Goal: Information Seeking & Learning: Learn about a topic

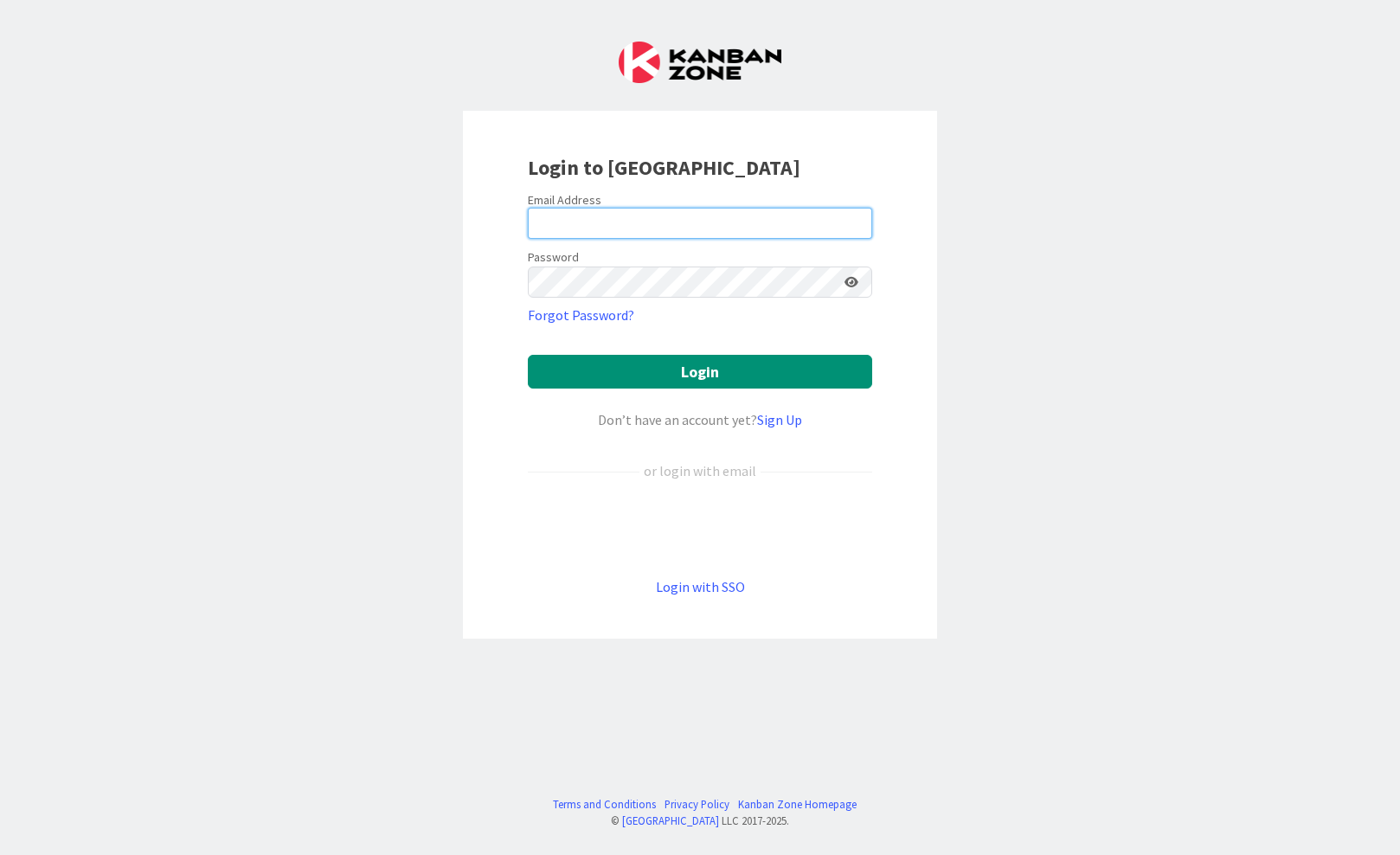
click at [605, 210] on input "email" at bounding box center [700, 222] width 345 height 31
click at [856, 228] on keeper-lock "Open Keeper Popup" at bounding box center [853, 222] width 21 height 21
click at [590, 225] on input "email" at bounding box center [700, 222] width 345 height 31
click at [685, 232] on input "email" at bounding box center [700, 222] width 345 height 31
type input "[EMAIL_ADDRESS][PERSON_NAME][DOMAIN_NAME]"
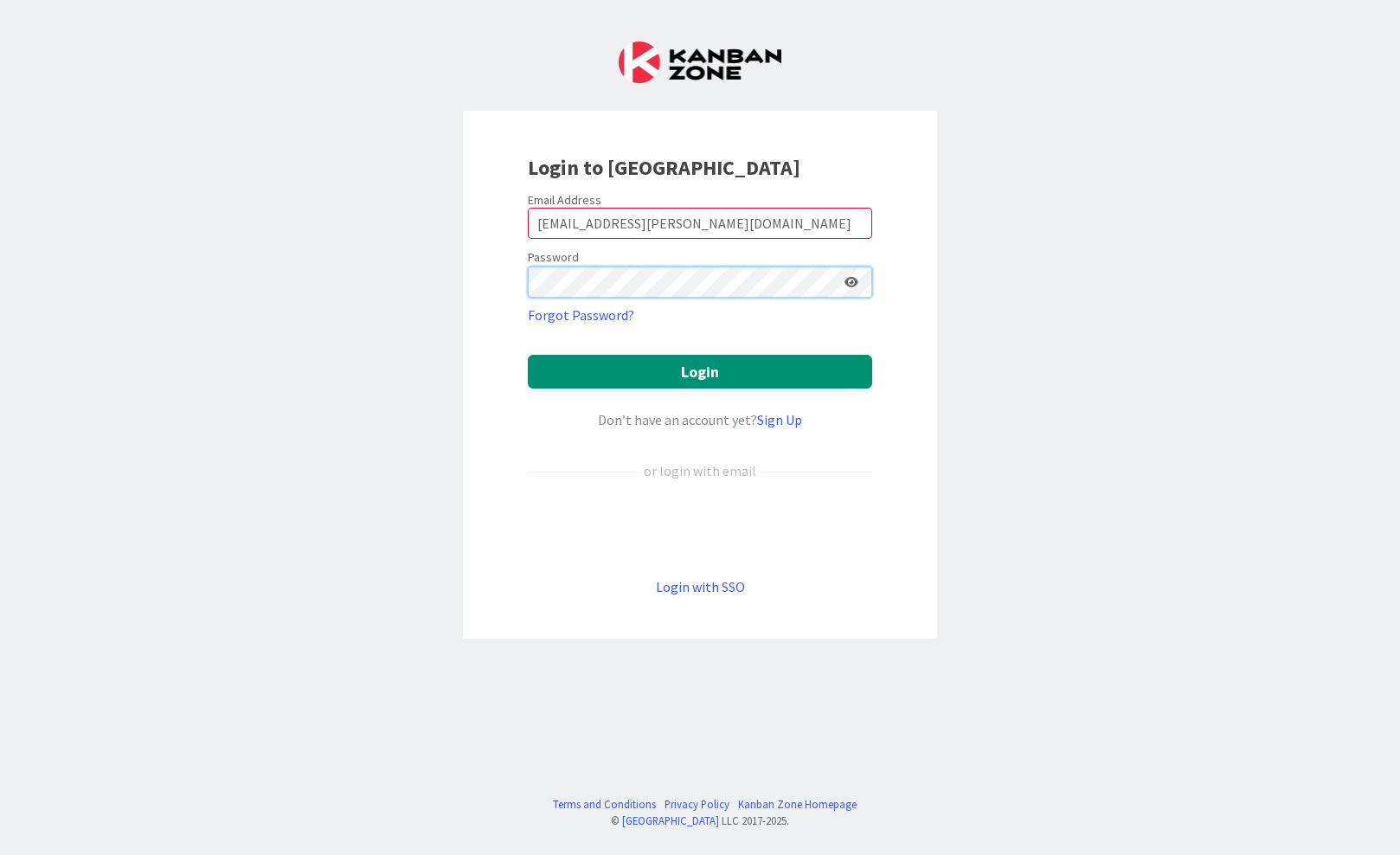
click at [528, 355] on button "Login" at bounding box center [700, 371] width 345 height 34
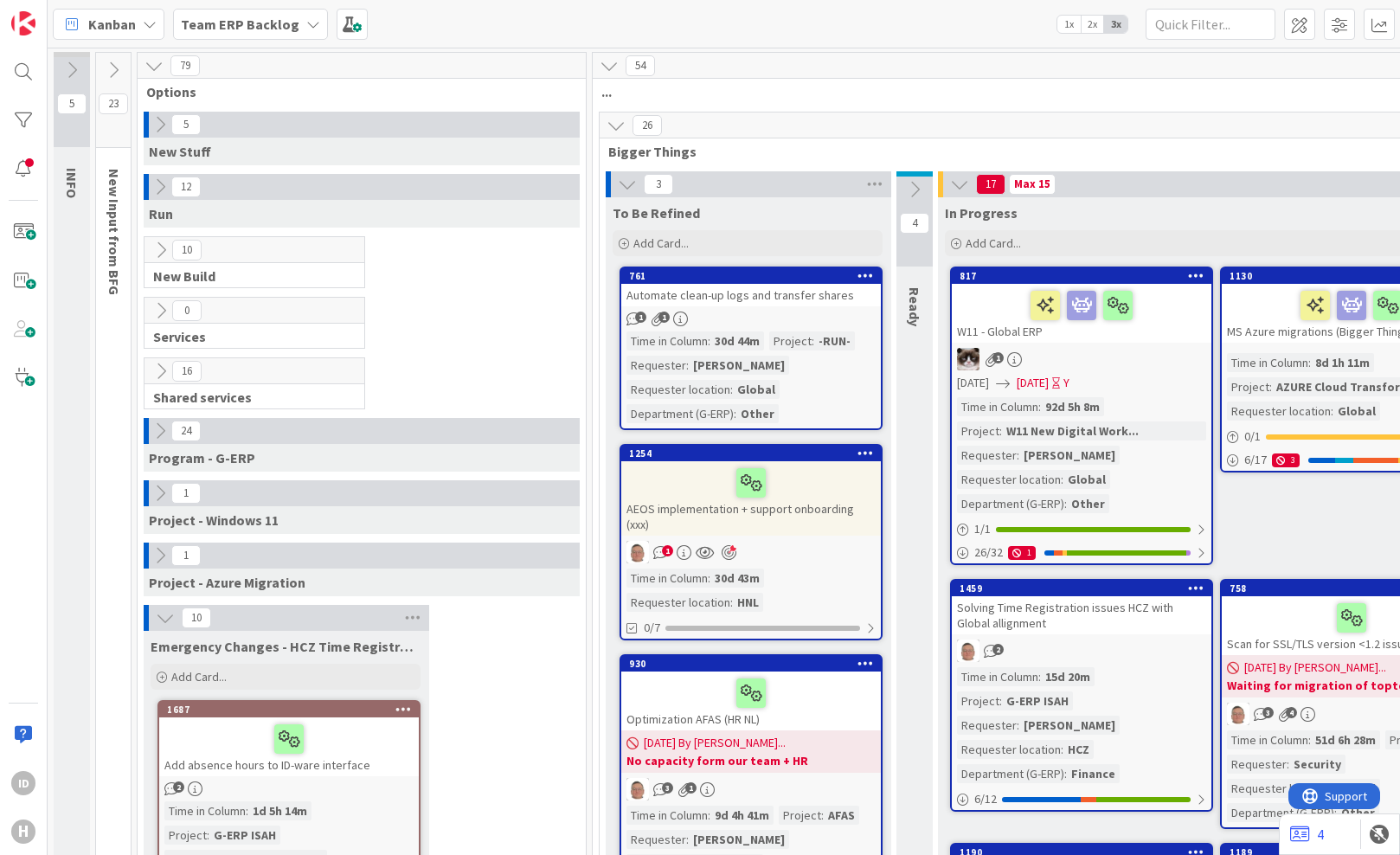
click at [153, 60] on icon at bounding box center [154, 66] width 19 height 19
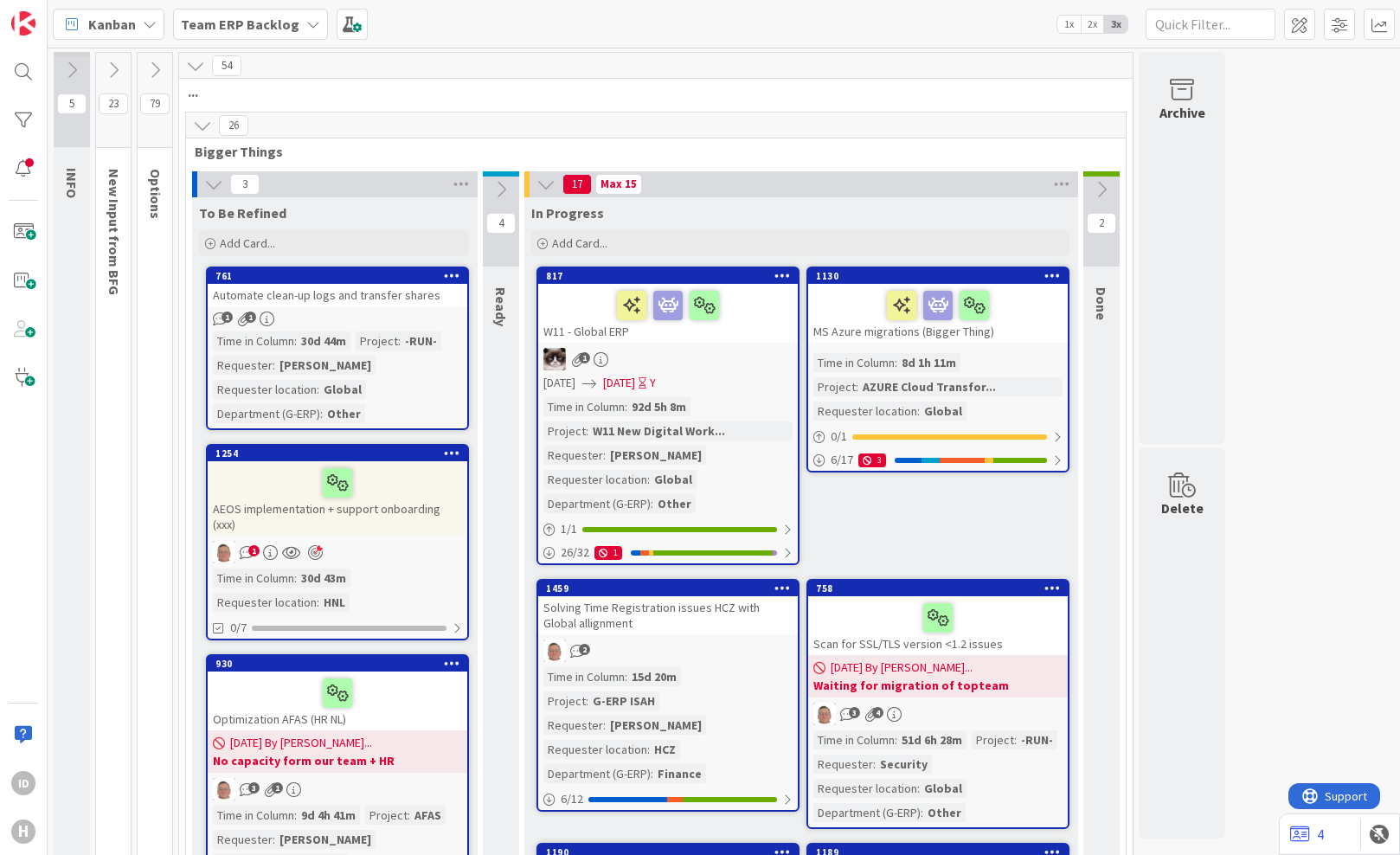
click at [297, 27] on div "Team ERP Backlog" at bounding box center [250, 24] width 155 height 31
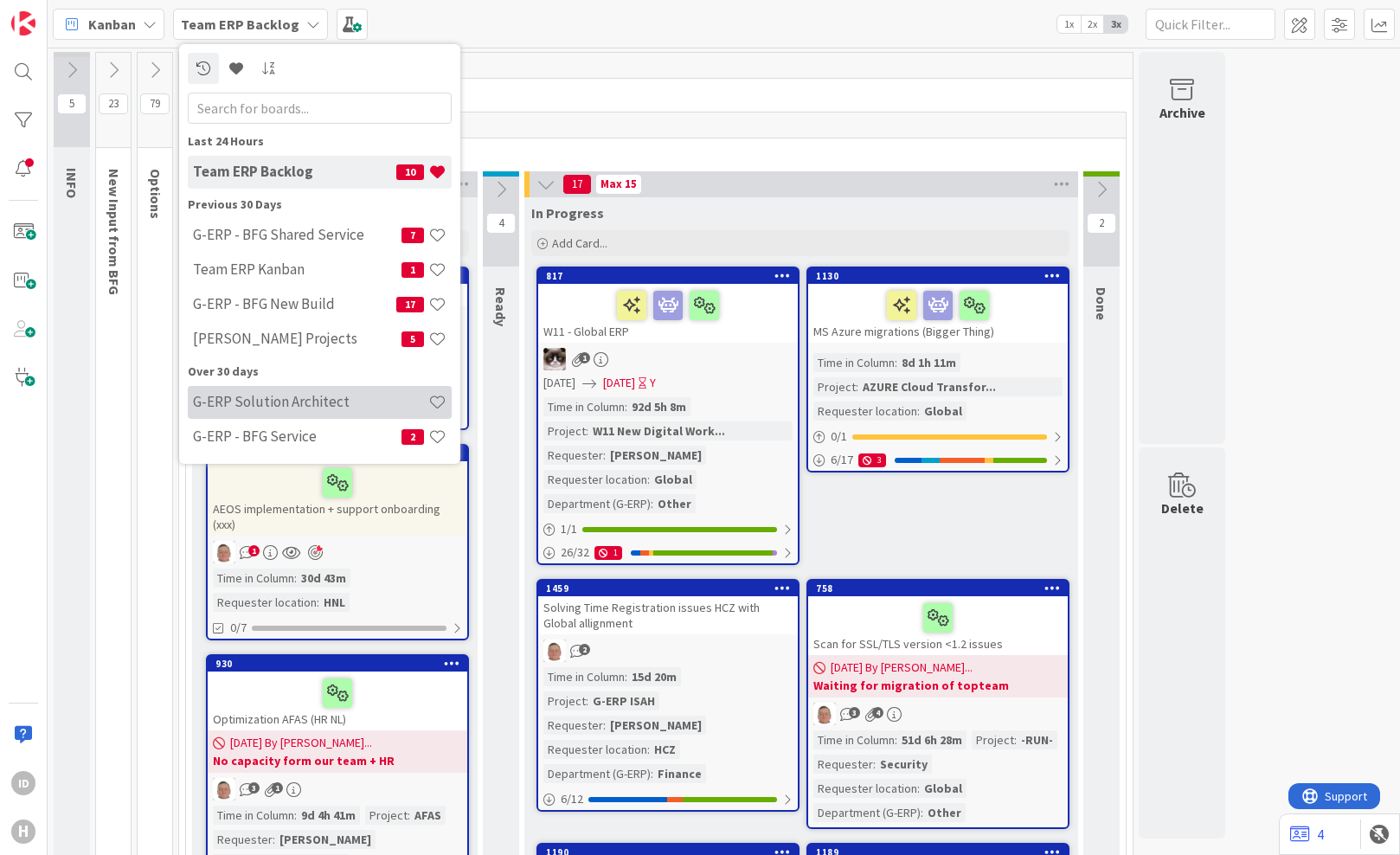
click at [355, 393] on h4 "G-ERP Solution Architect" at bounding box center [310, 401] width 235 height 17
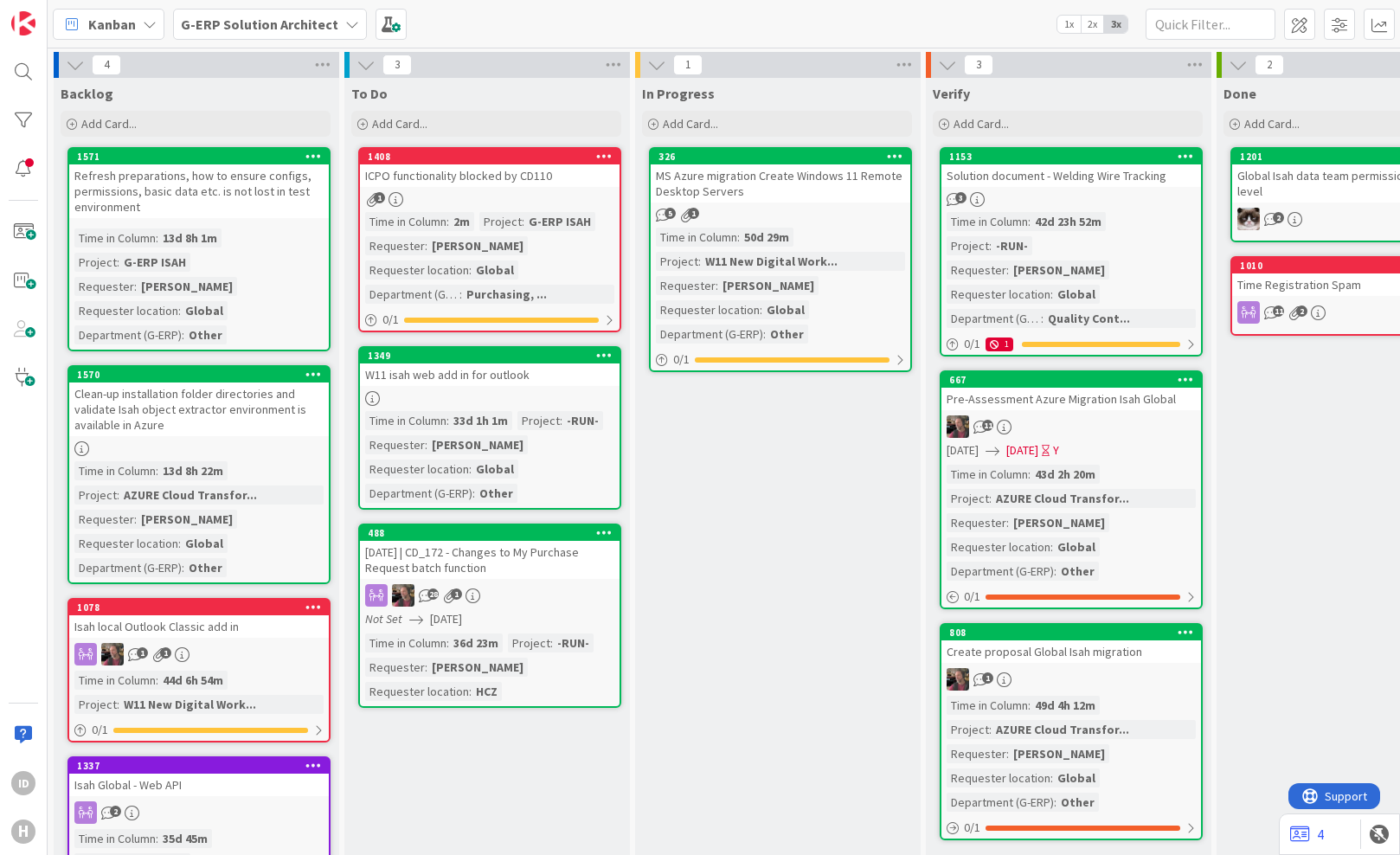
click at [536, 182] on div "ICPO functionality blocked by CD110" at bounding box center [490, 176] width 259 height 23
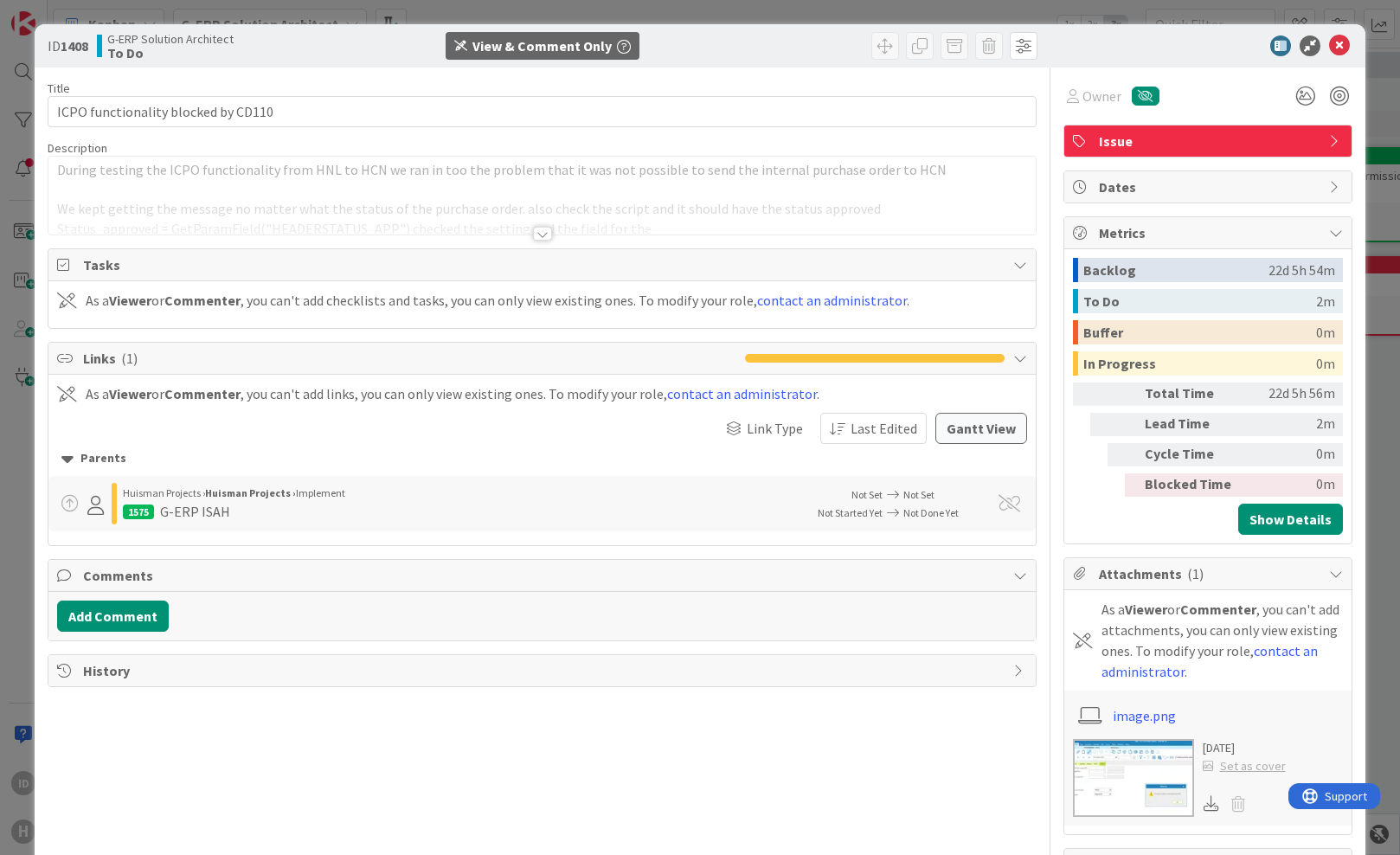
click at [533, 238] on div at bounding box center [542, 233] width 19 height 14
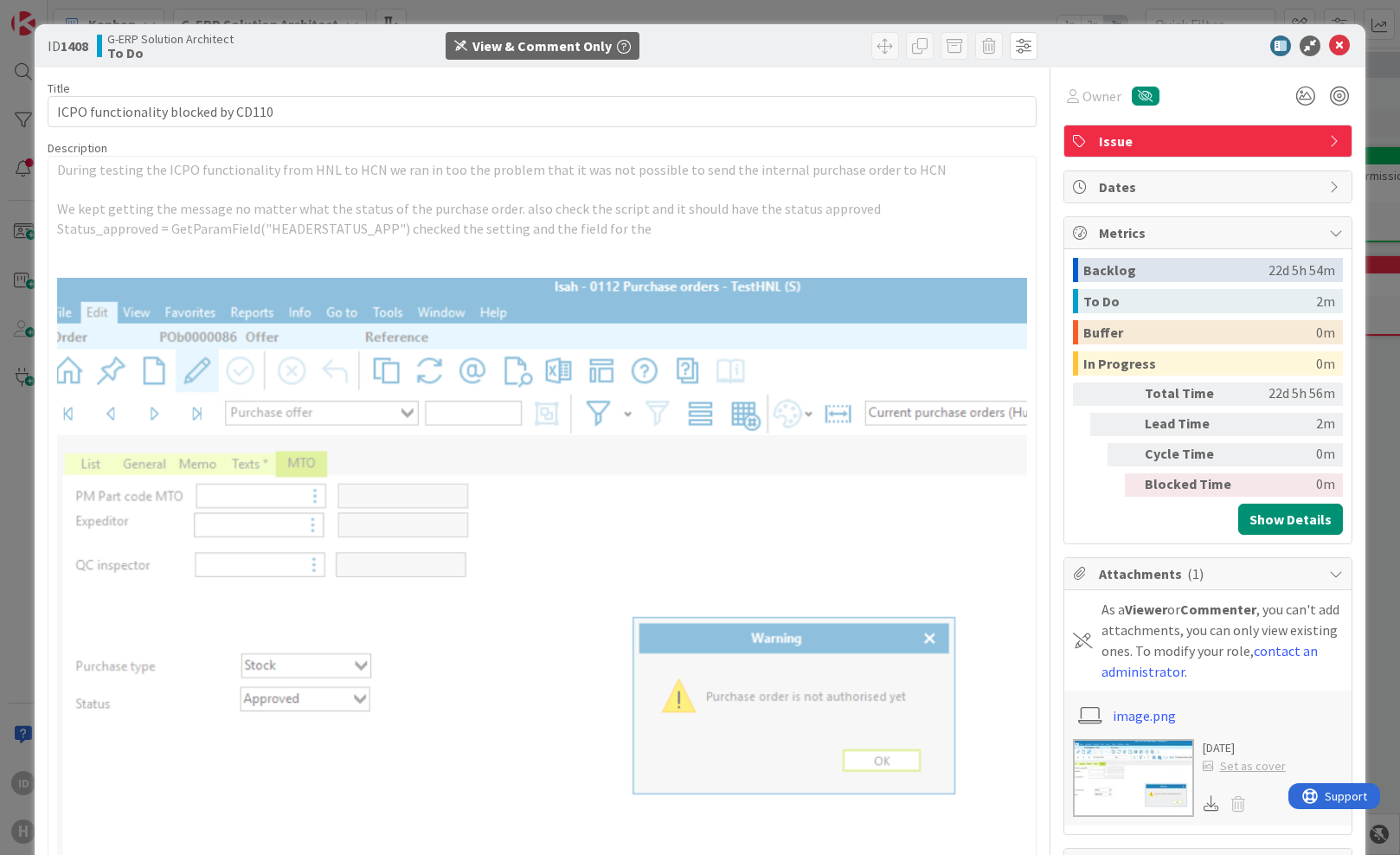
click at [441, 199] on p "We kept getting the message no matter what the status of the purchase order. al…" at bounding box center [542, 209] width 969 height 20
click at [463, 233] on p "Status_approved = GetParamField("HEADERSTATUS_APP") checked the setting and the…" at bounding box center [542, 228] width 969 height 20
click at [1329, 49] on icon at bounding box center [1338, 46] width 21 height 21
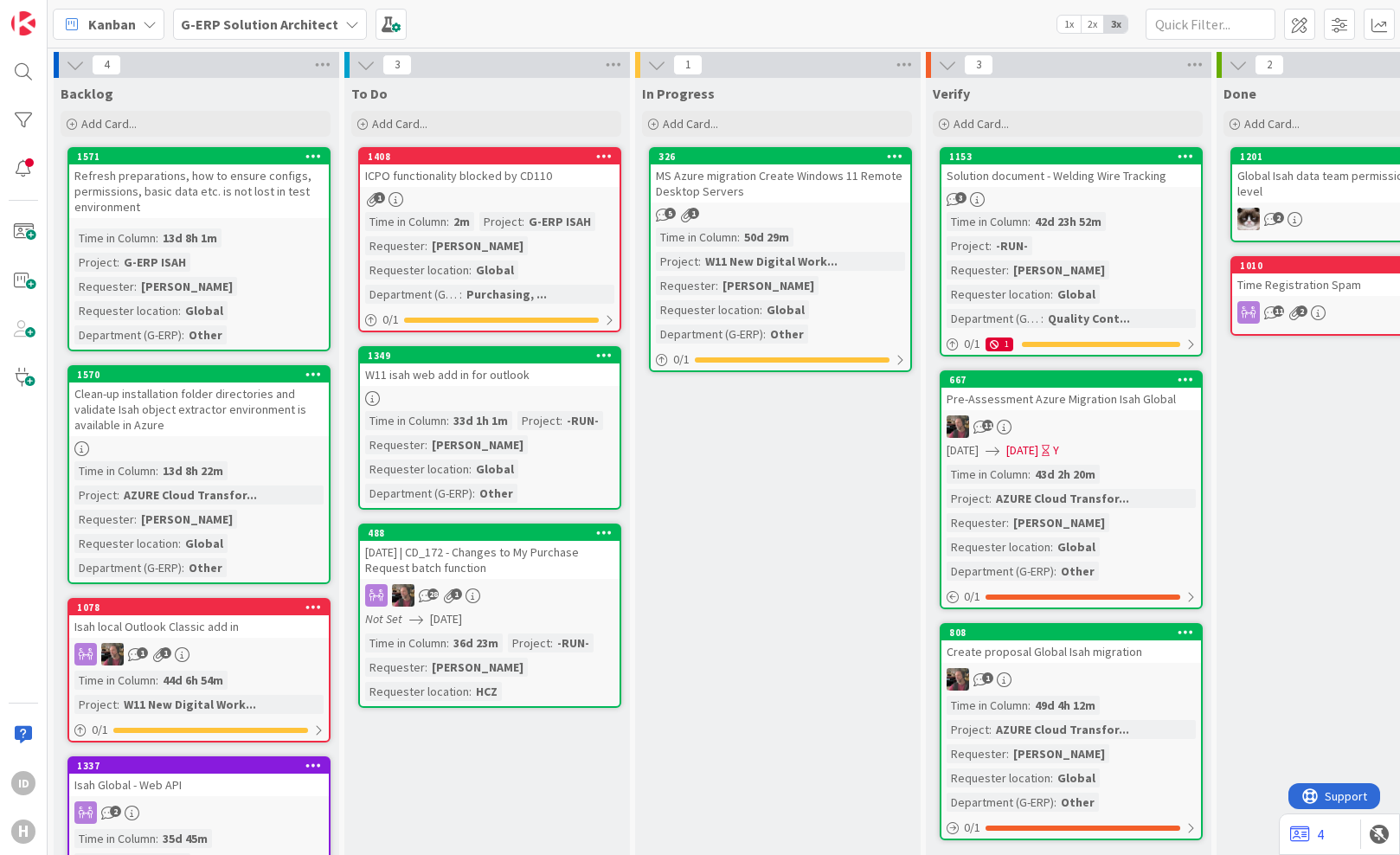
click at [346, 25] on icon at bounding box center [352, 24] width 14 height 14
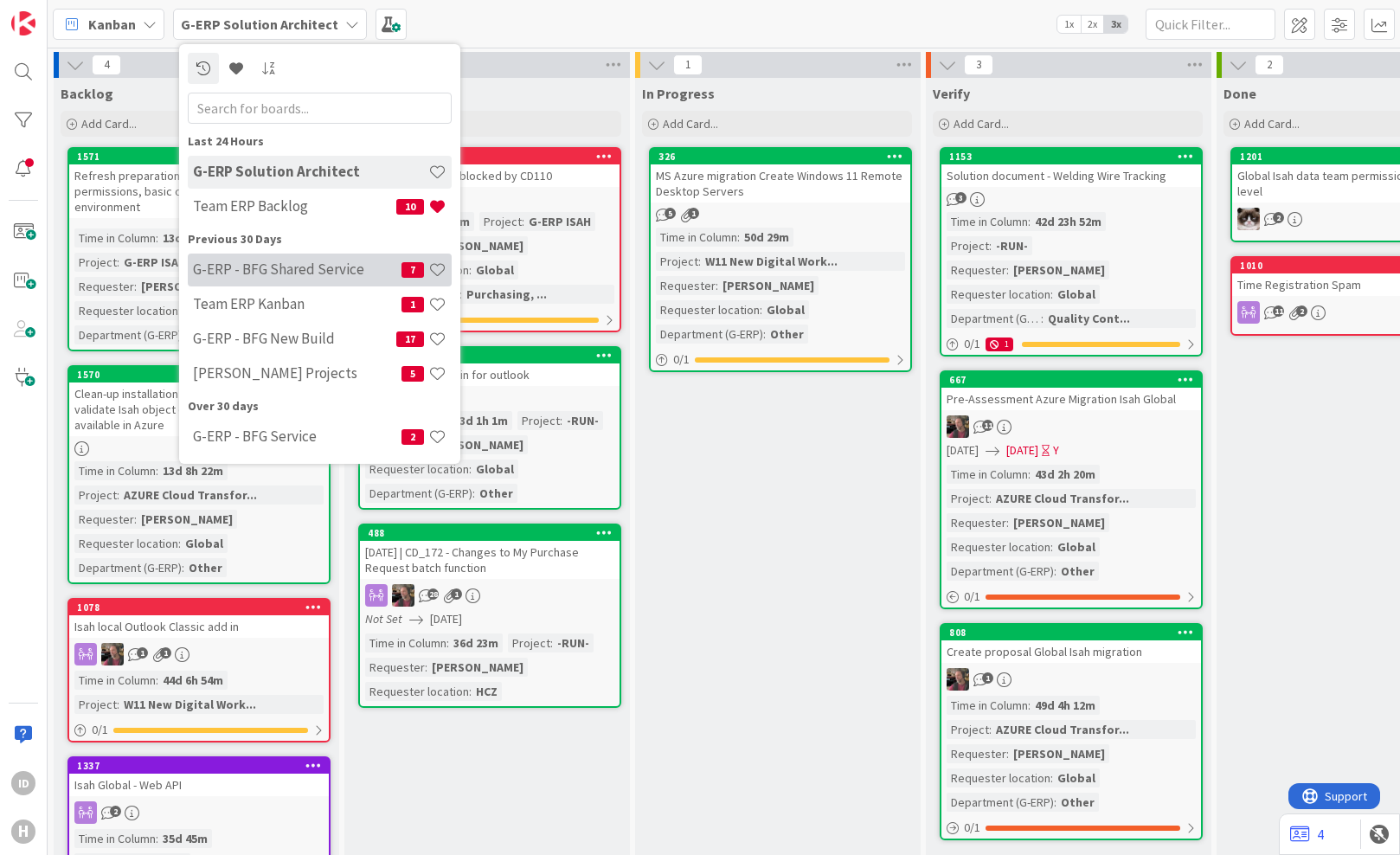
click at [325, 268] on h4 "G-ERP - BFG Shared Service" at bounding box center [297, 268] width 209 height 17
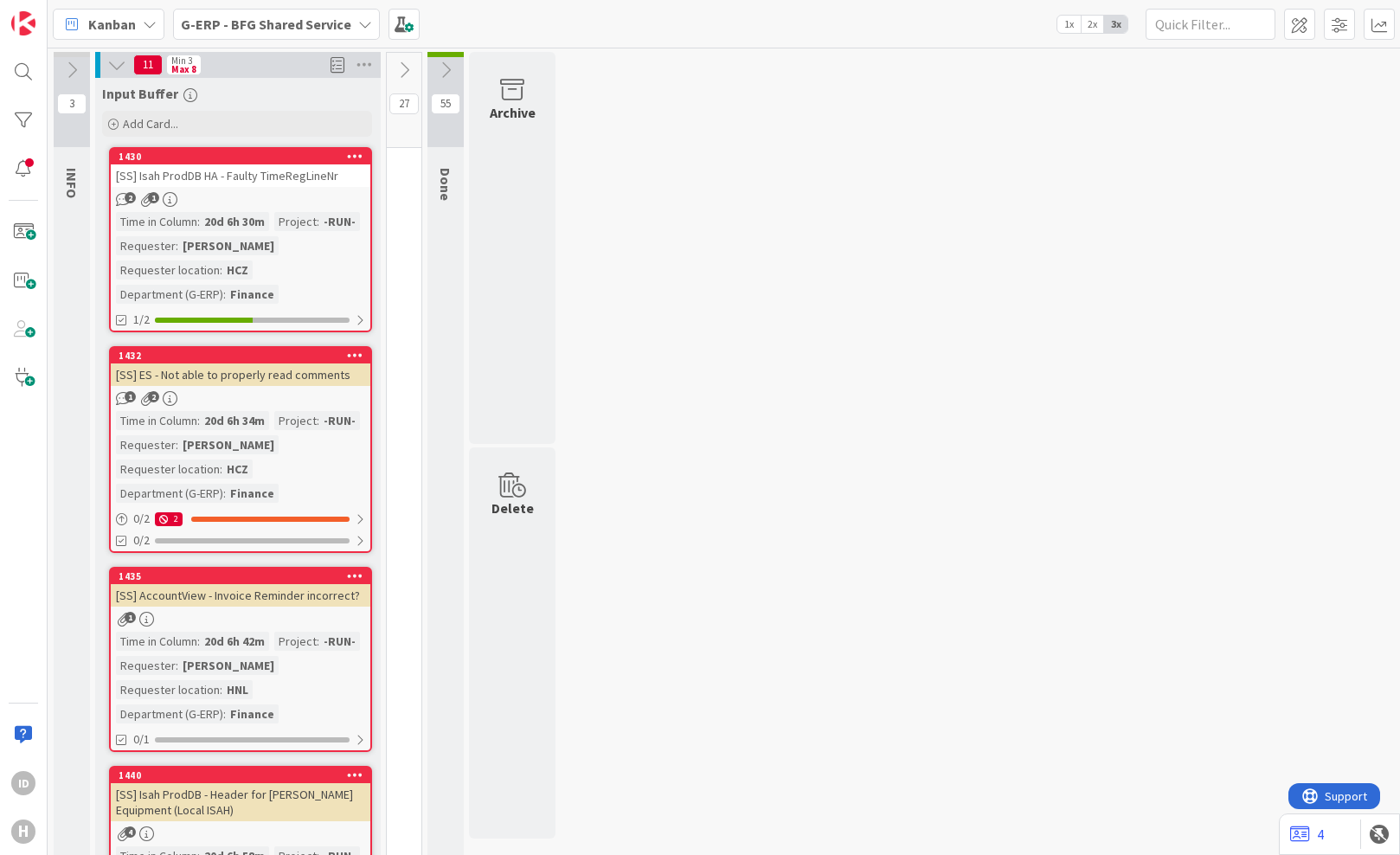
click at [225, 19] on b "G-ERP - BFG Shared Service" at bounding box center [266, 24] width 171 height 17
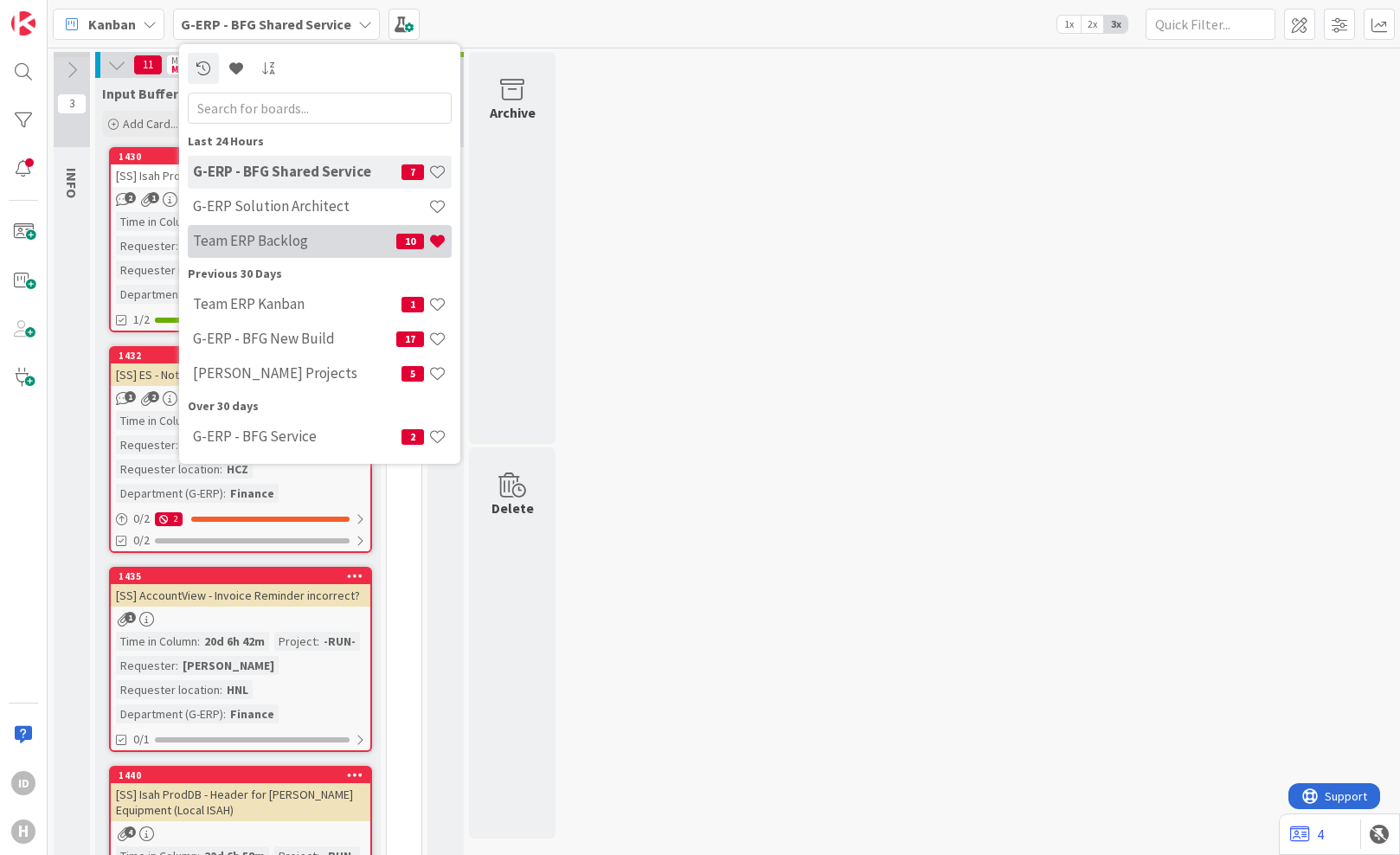
click at [290, 246] on h4 "Team ERP Backlog" at bounding box center [294, 240] width 204 height 17
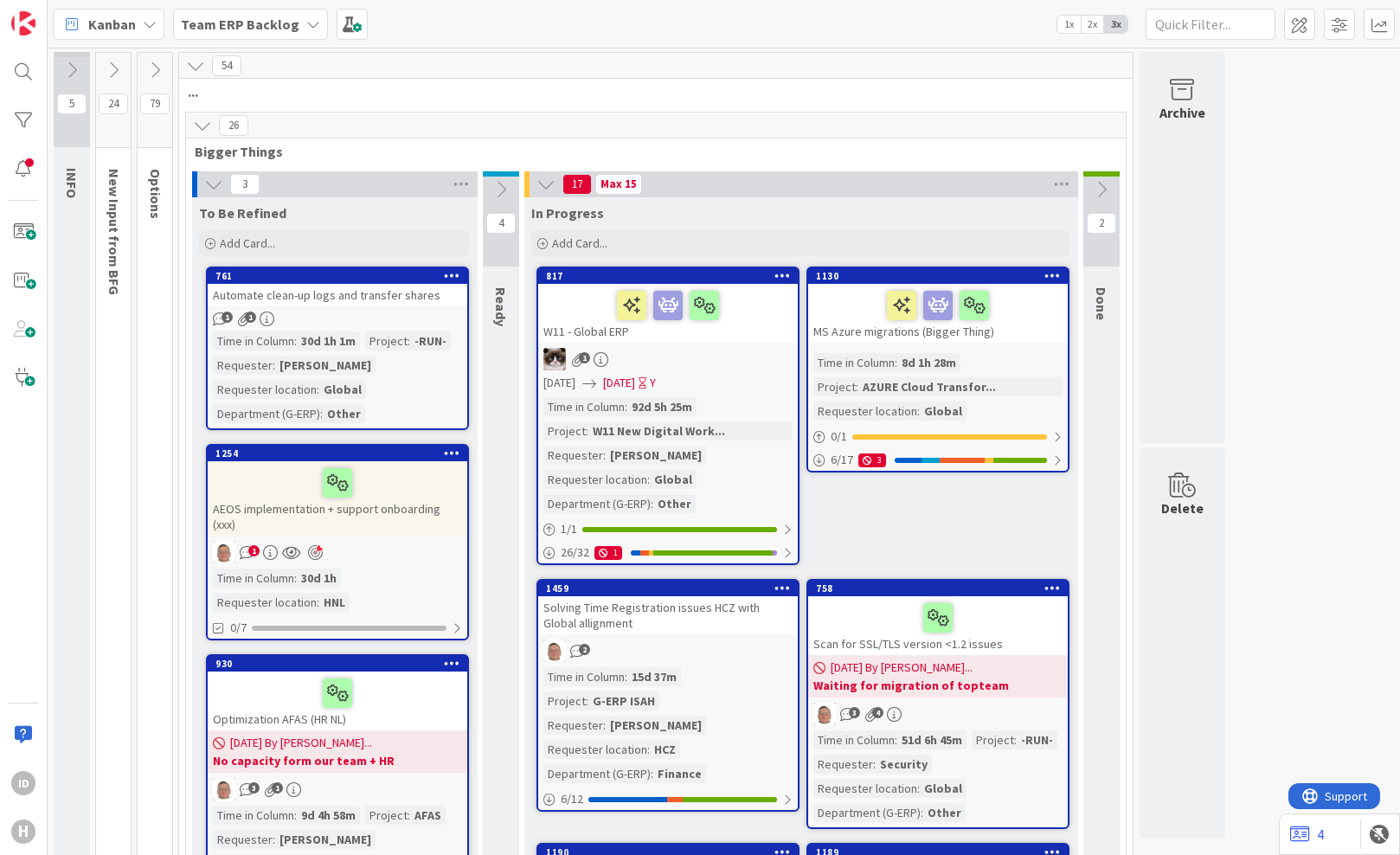
click at [202, 123] on icon at bounding box center [202, 125] width 19 height 19
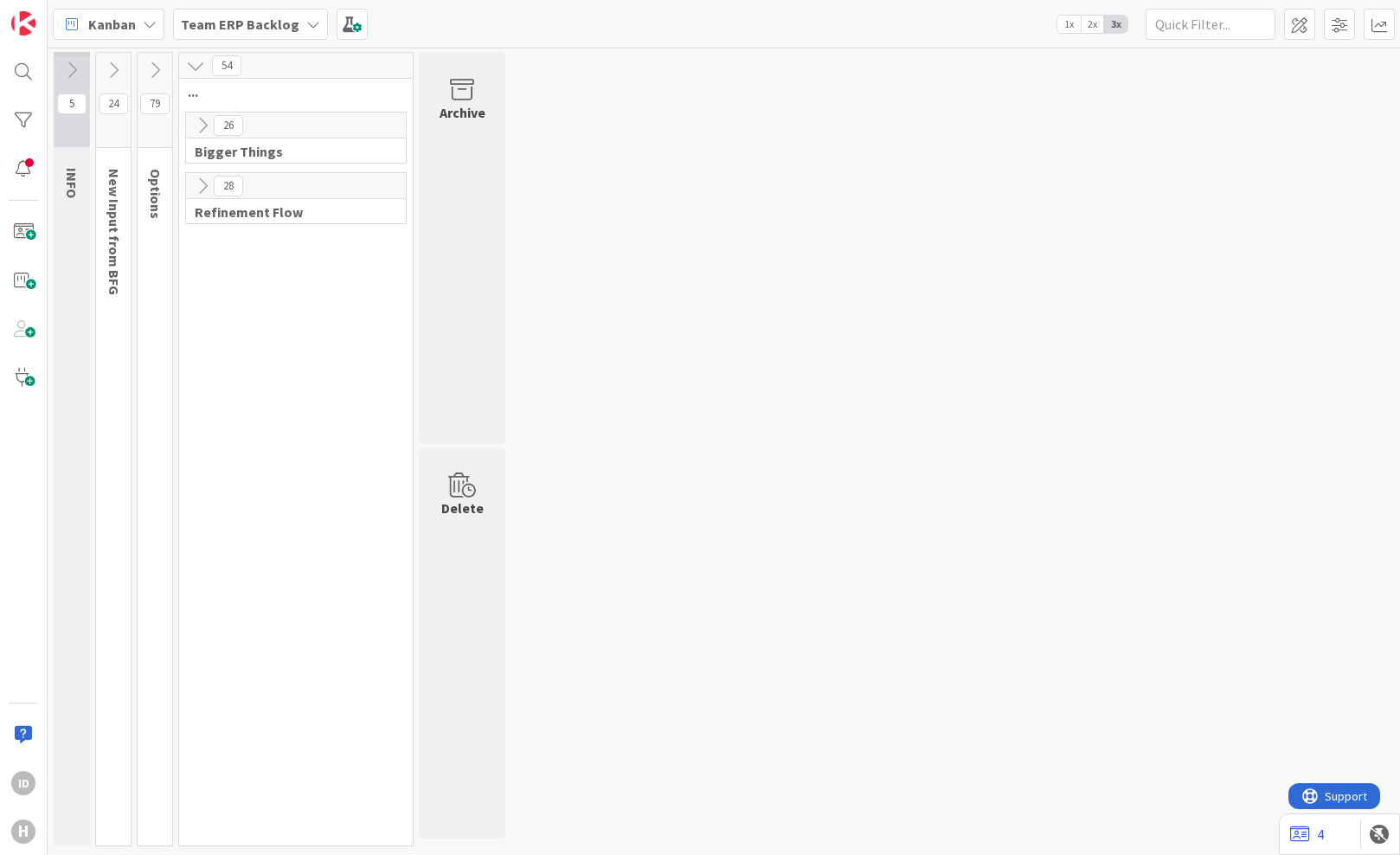
click at [109, 70] on icon at bounding box center [113, 70] width 19 height 19
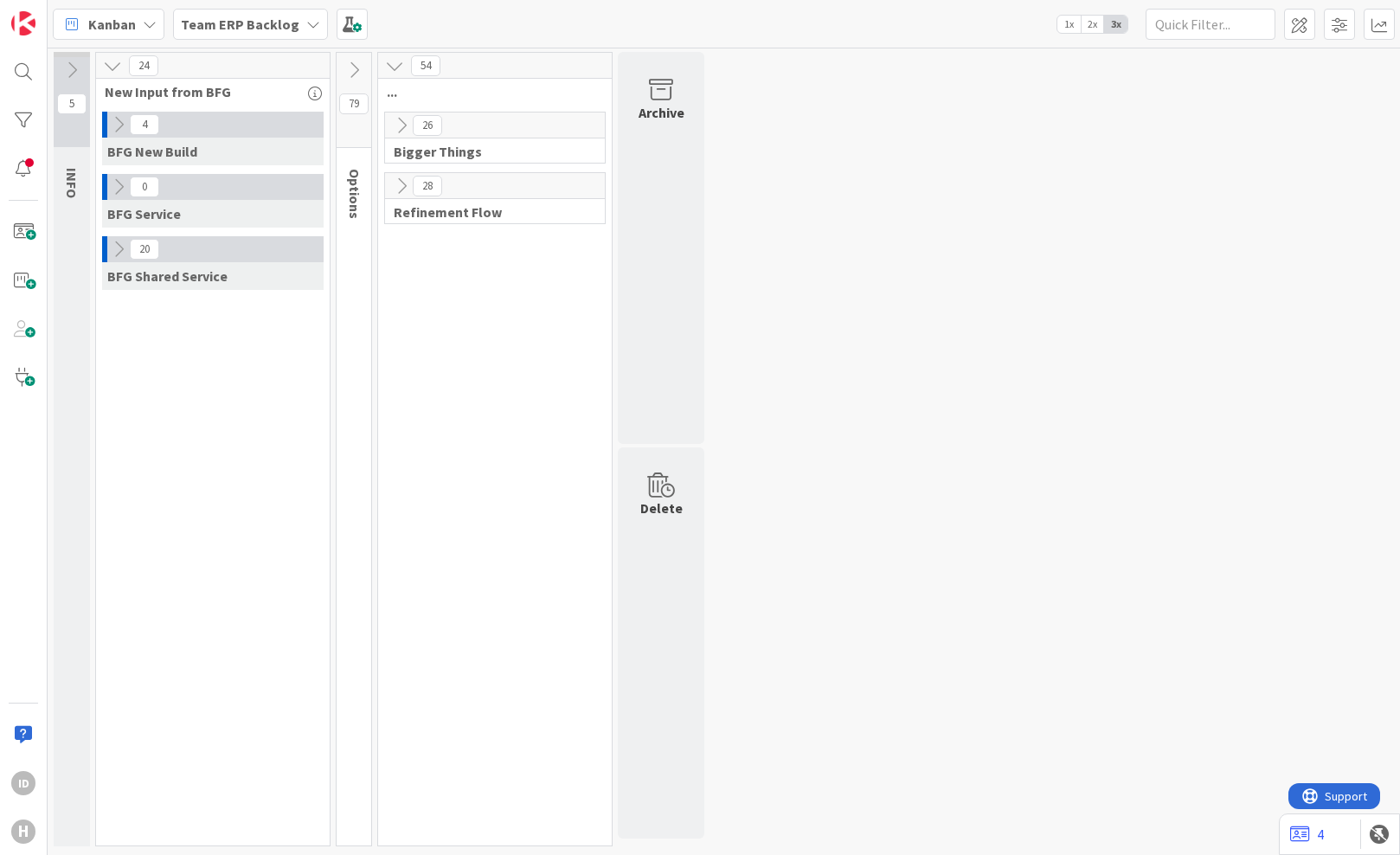
click at [362, 69] on icon at bounding box center [353, 70] width 19 height 19
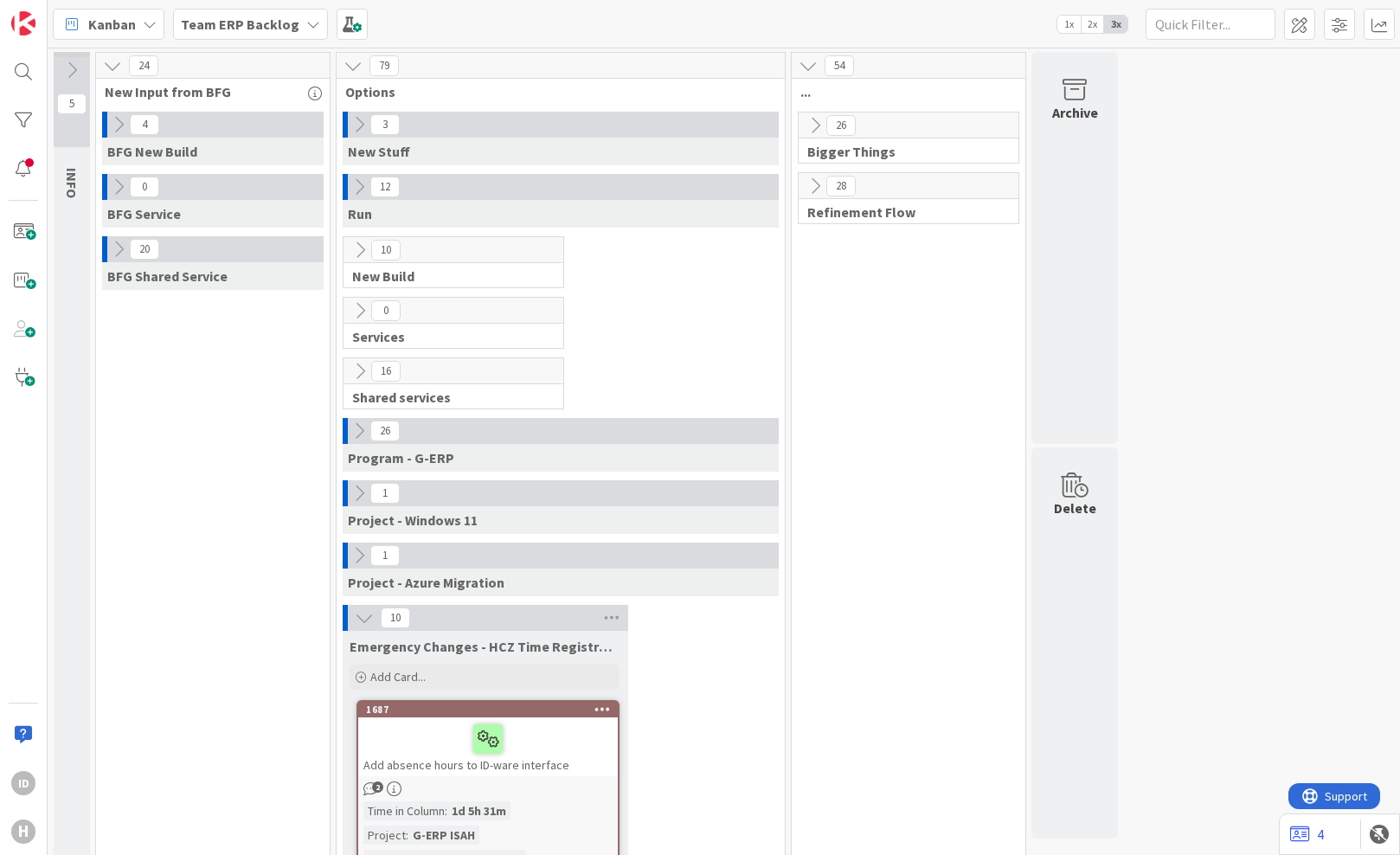
click at [120, 57] on icon at bounding box center [112, 66] width 19 height 19
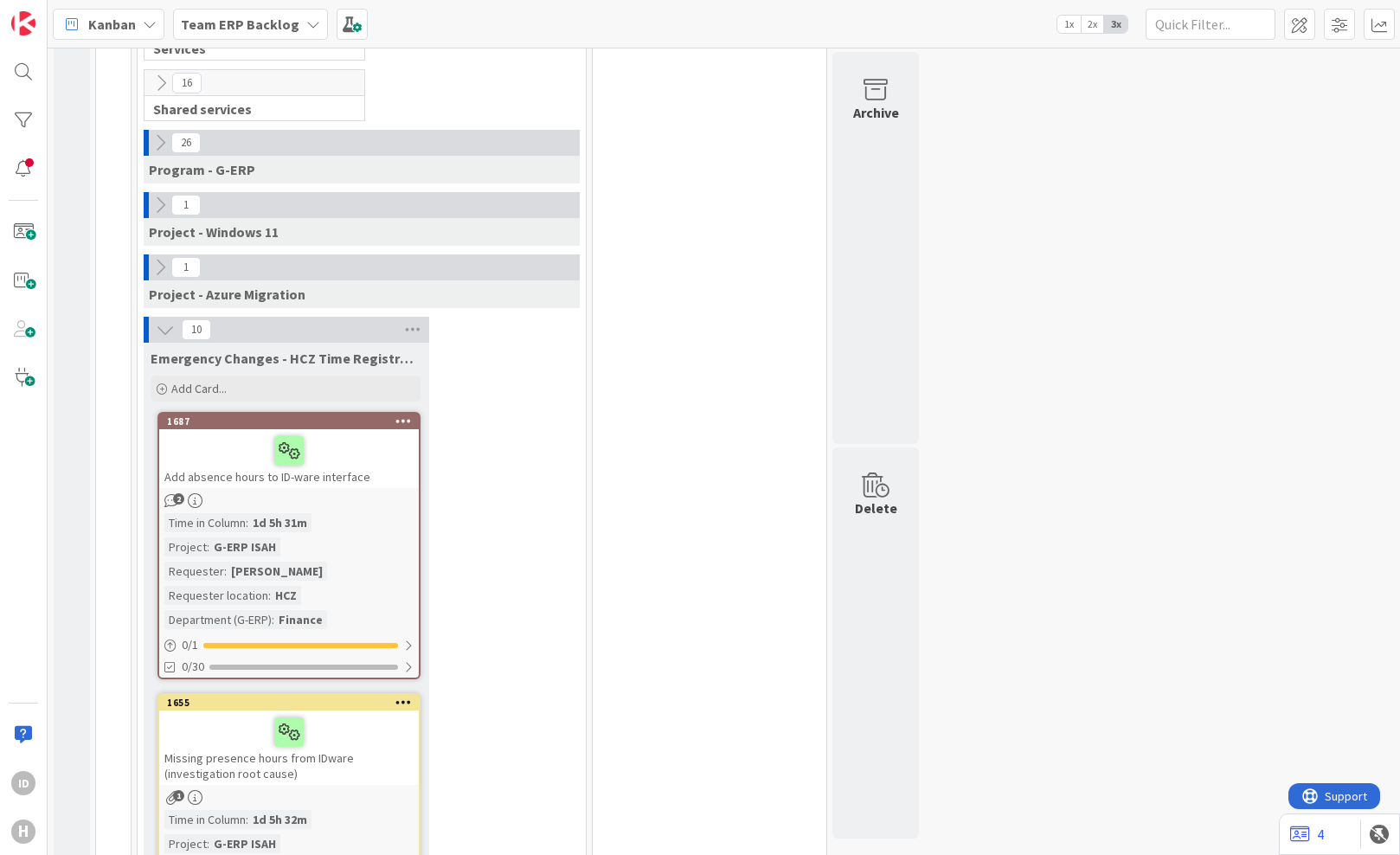
scroll to position [577, 0]
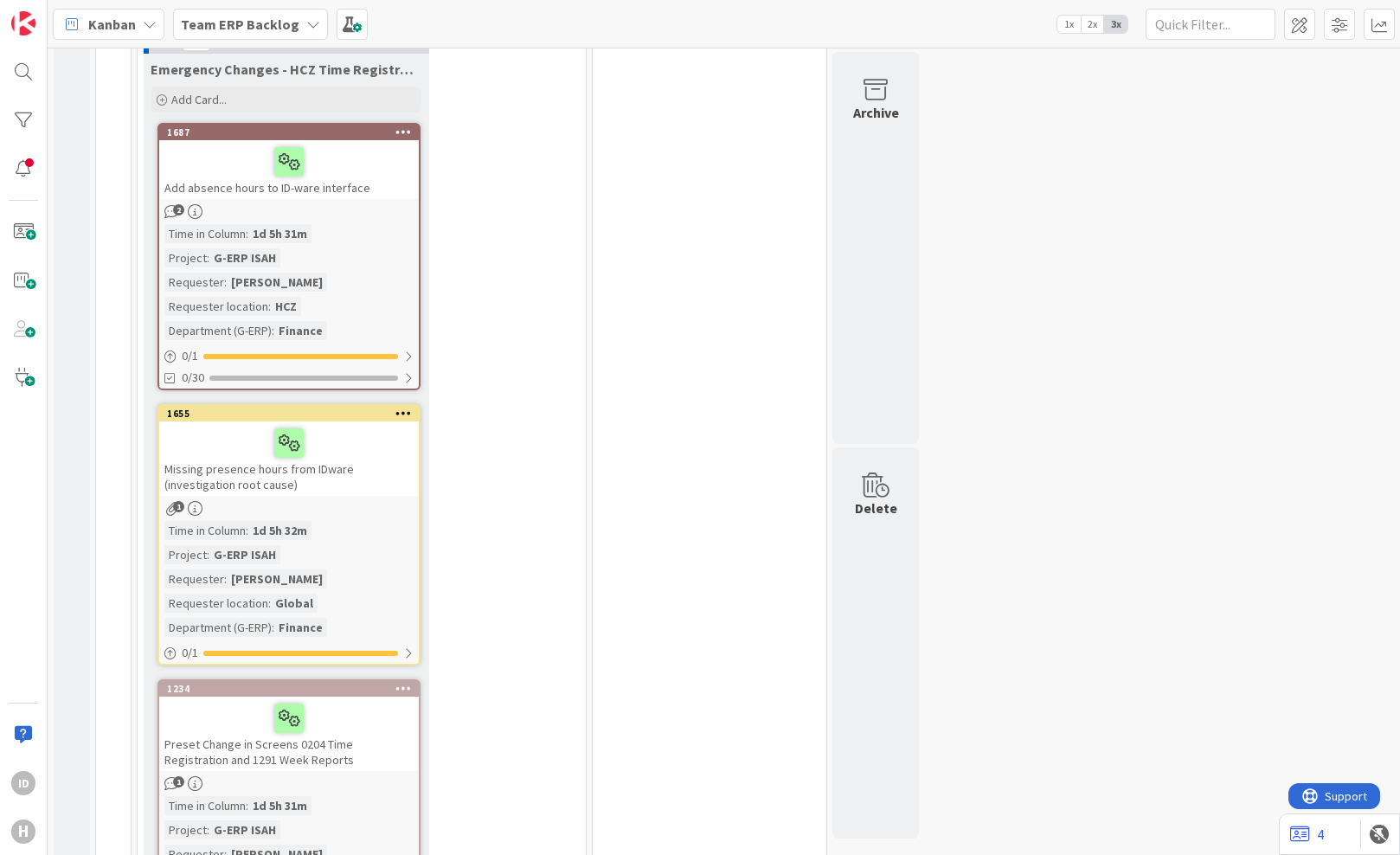
click at [339, 185] on div "Add absence hours to ID-ware interface" at bounding box center [288, 169] width 259 height 59
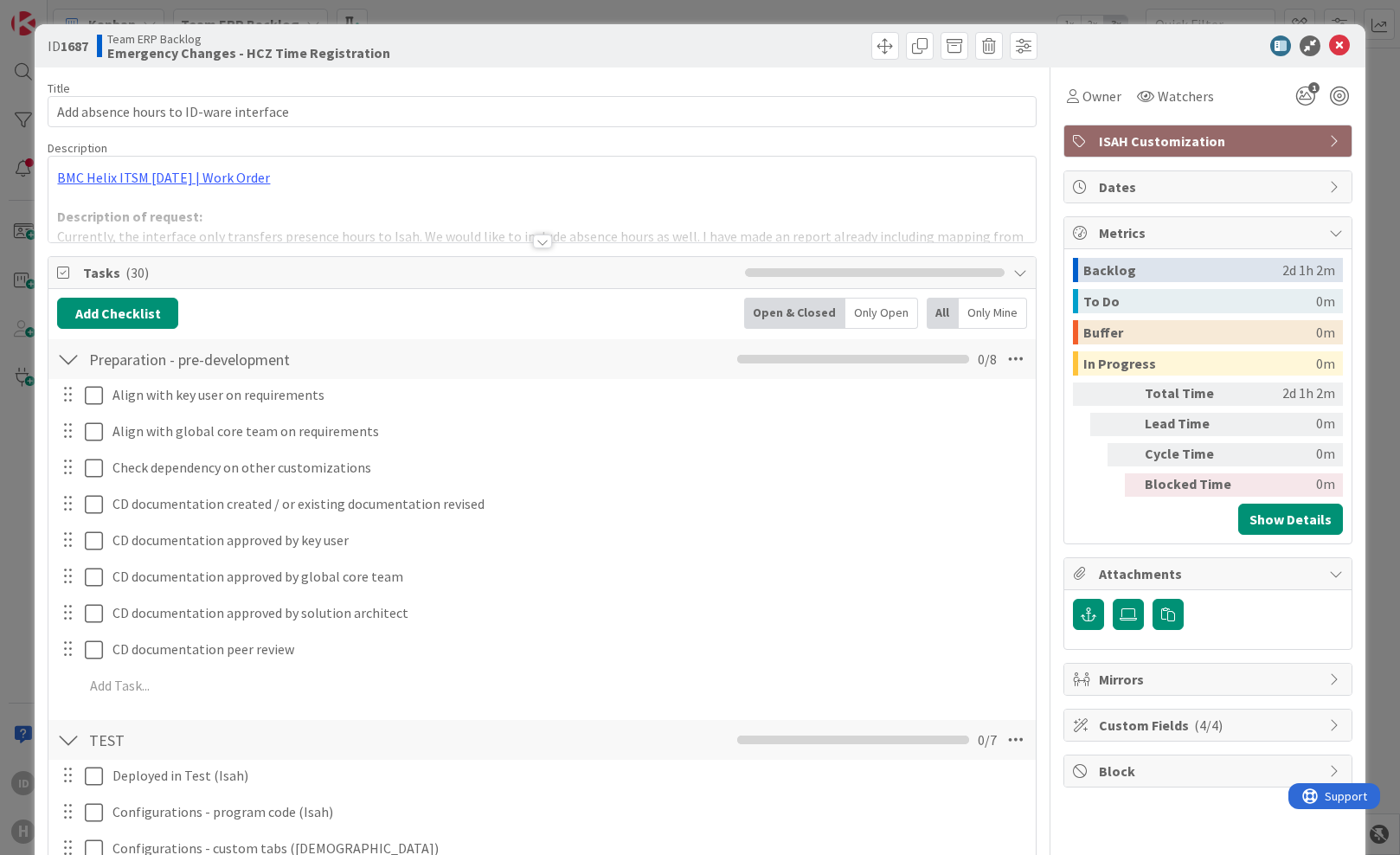
click at [534, 237] on div at bounding box center [542, 241] width 19 height 14
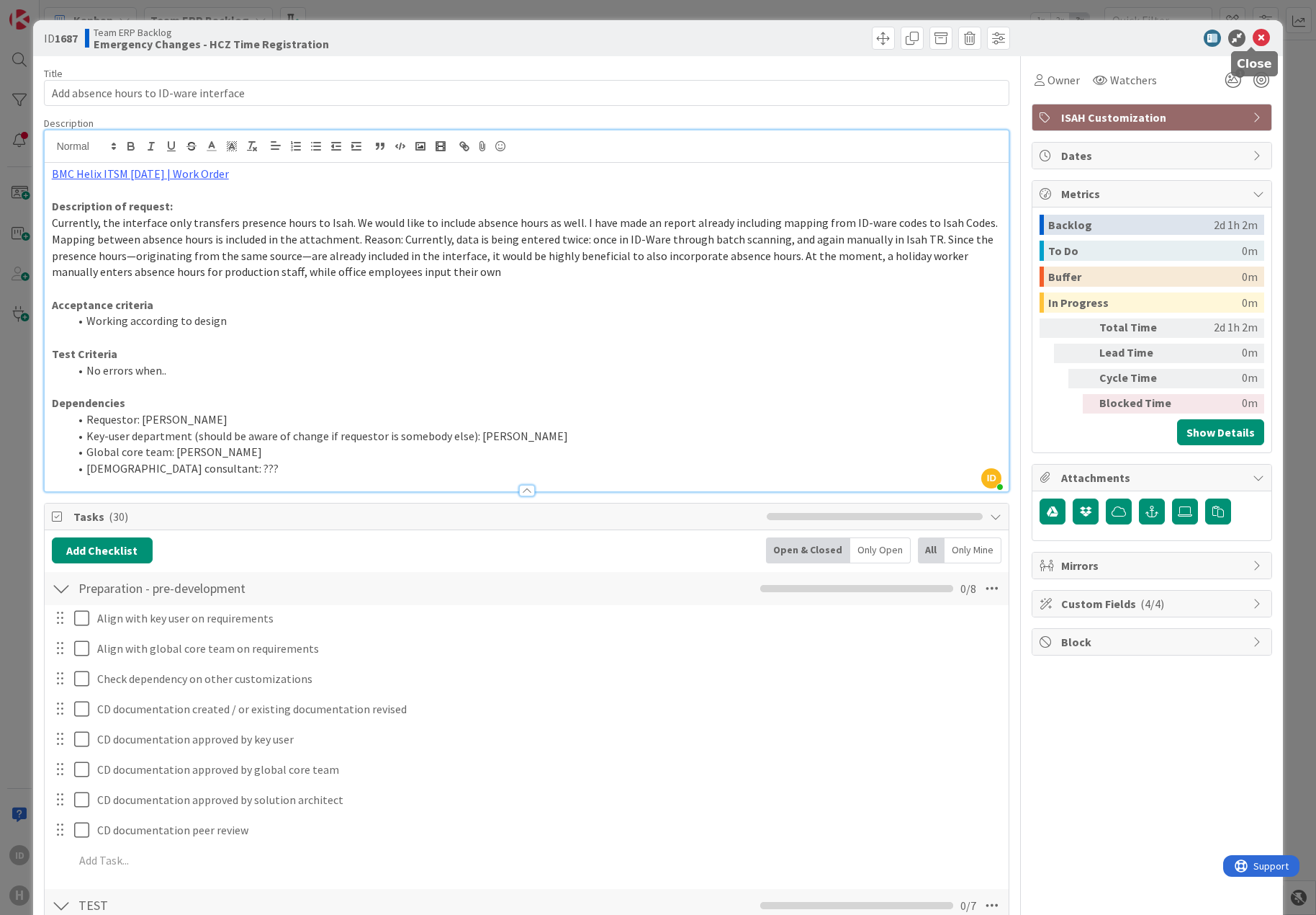
click at [1164, 46] on body "ID H Kanban Team ERP Backlog 1x 2x 3x 5 INFO 24 New Input from BFG 78 Options 1…" at bounding box center [658, 457] width 1316 height 915
click at [1164, 36] on icon at bounding box center [1261, 38] width 17 height 17
